Goal: Find specific page/section: Find specific page/section

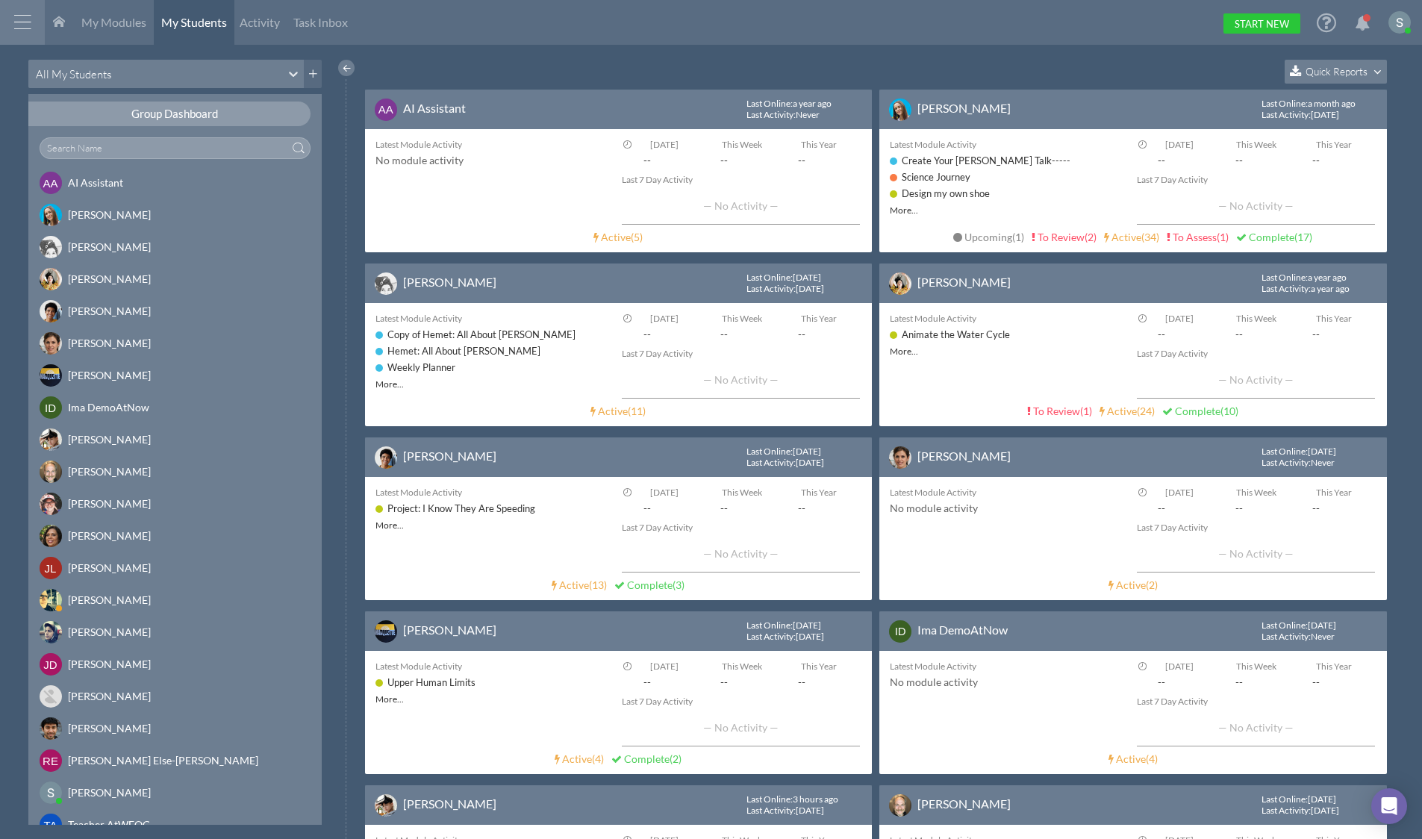
click at [340, 69] on div at bounding box center [346, 68] width 16 height 16
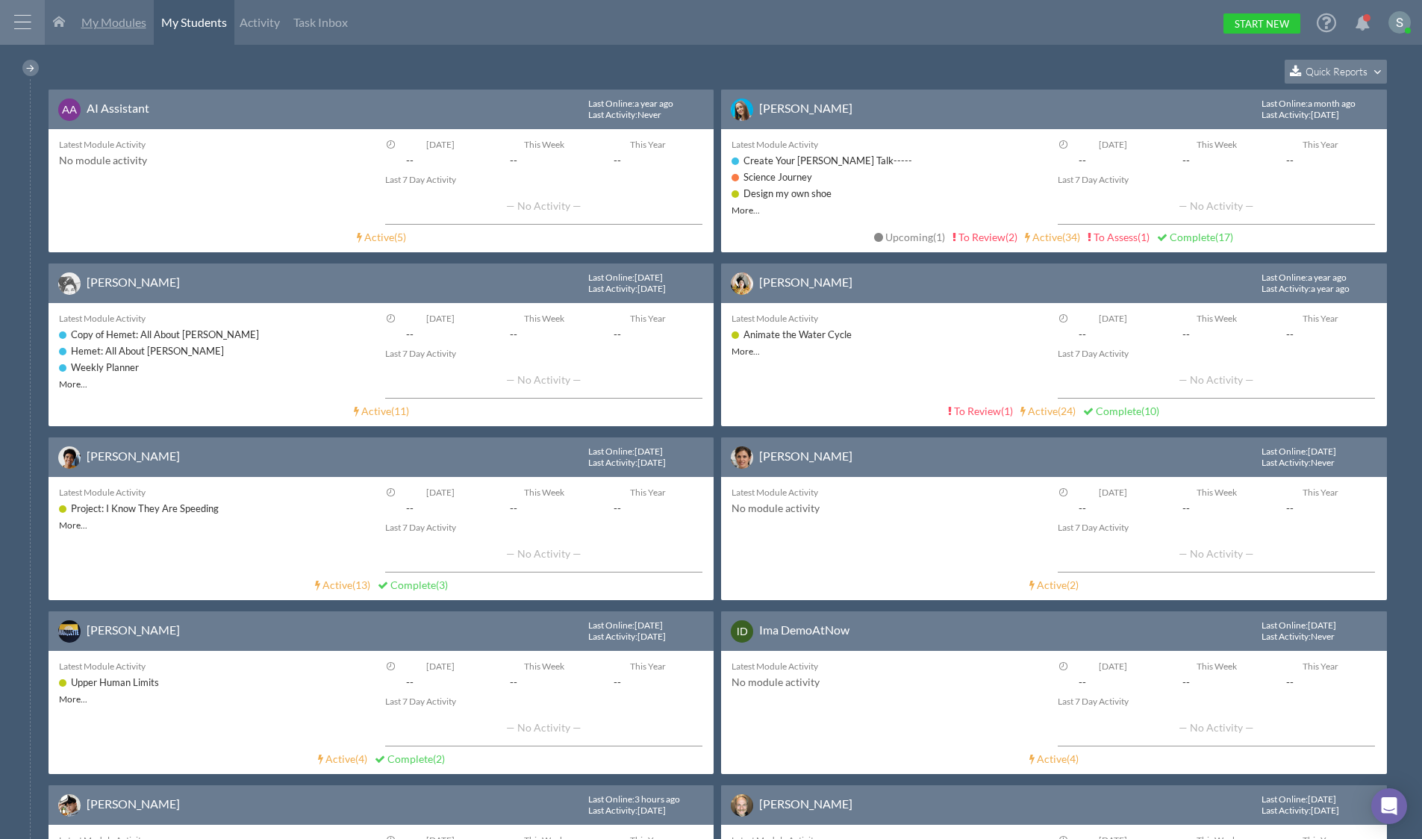
click at [90, 19] on span "My Modules" at bounding box center [113, 22] width 65 height 14
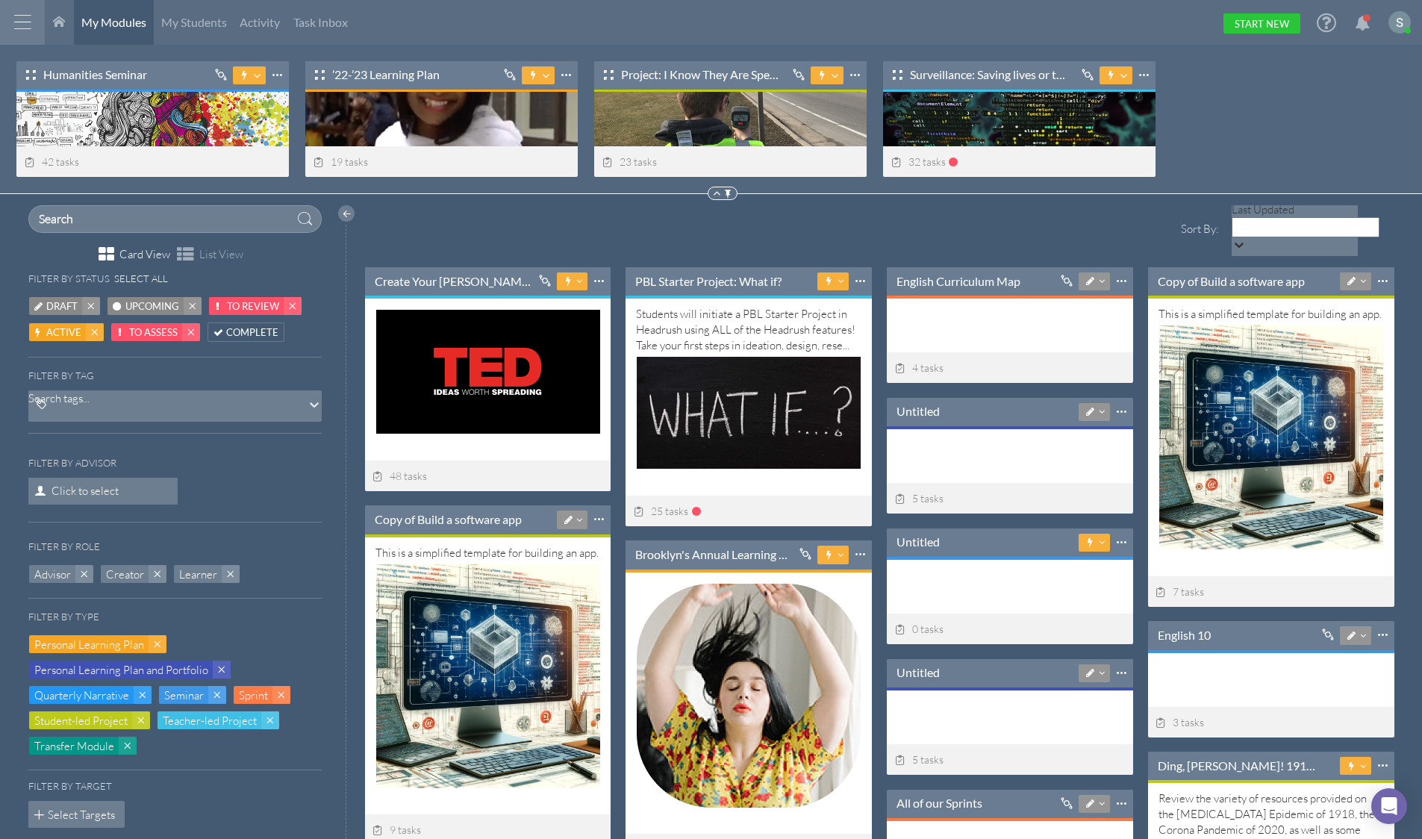
click at [734, 194] on div at bounding box center [724, 195] width 26 height 16
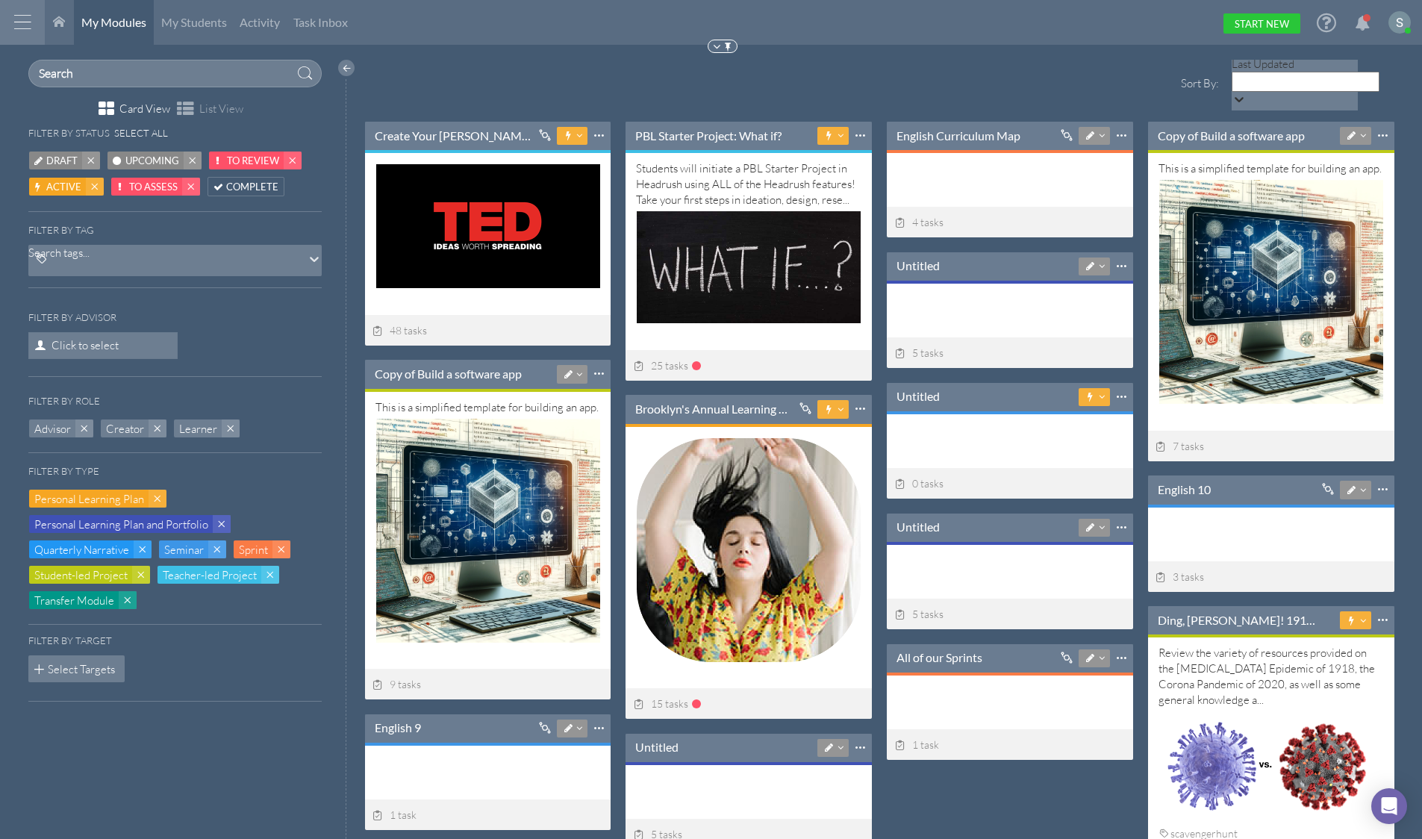
click at [32, 25] on div at bounding box center [22, 22] width 45 height 45
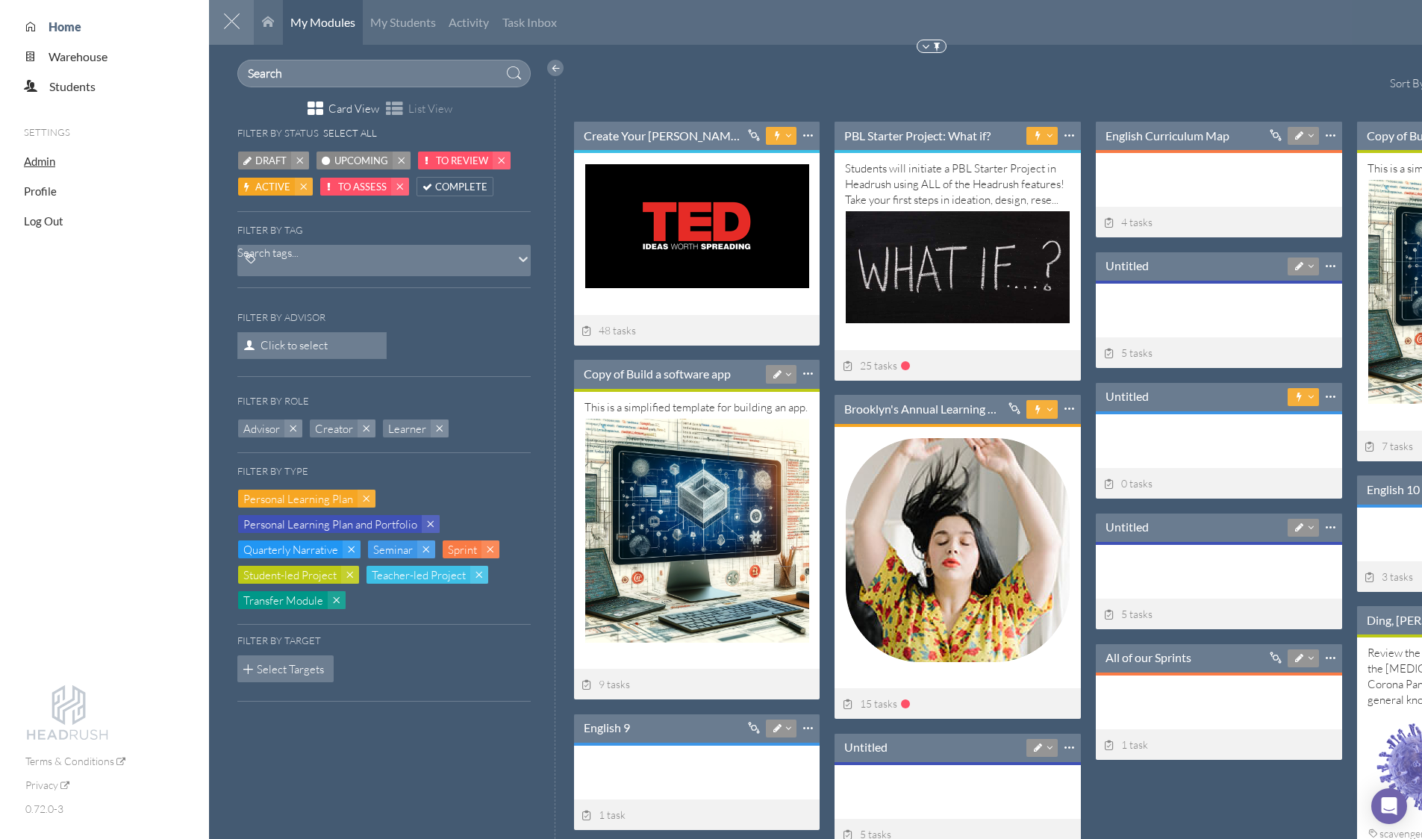
click at [49, 160] on span "Admin" at bounding box center [39, 161] width 31 height 13
select select "20"
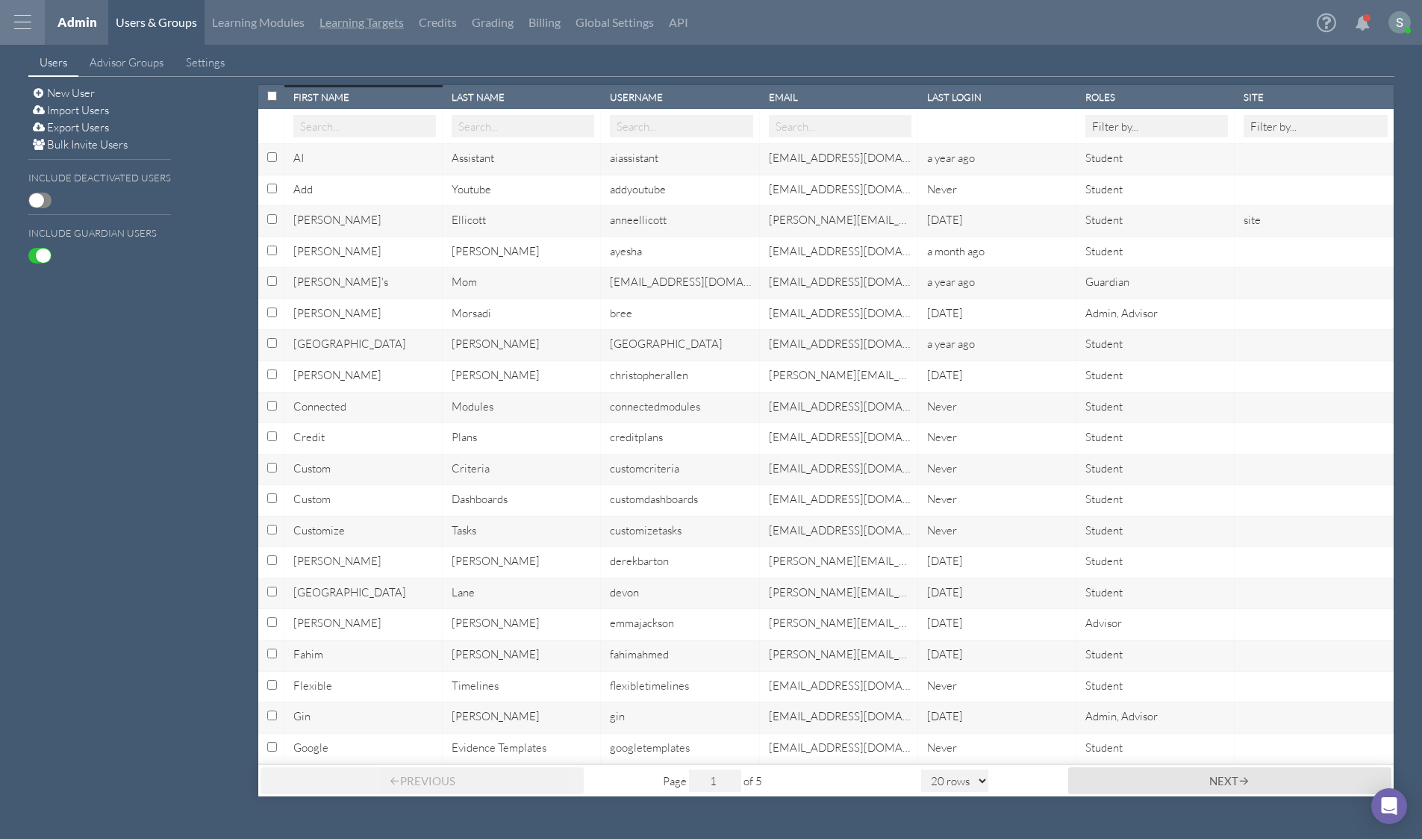
click at [361, 29] on link "Learning Targets" at bounding box center [361, 22] width 99 height 45
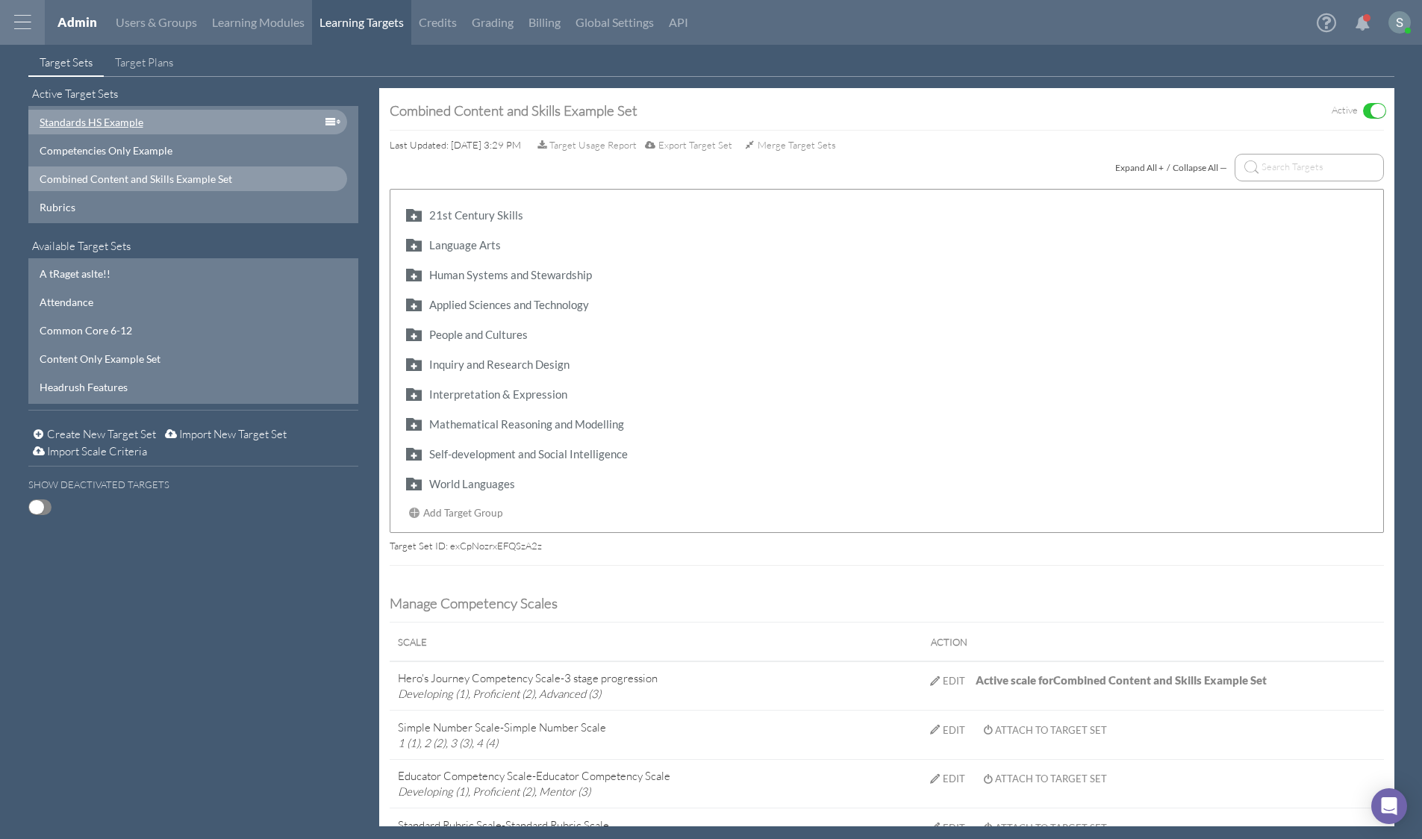
click at [252, 122] on div "Standards HS Example" at bounding box center [163, 122] width 246 height 16
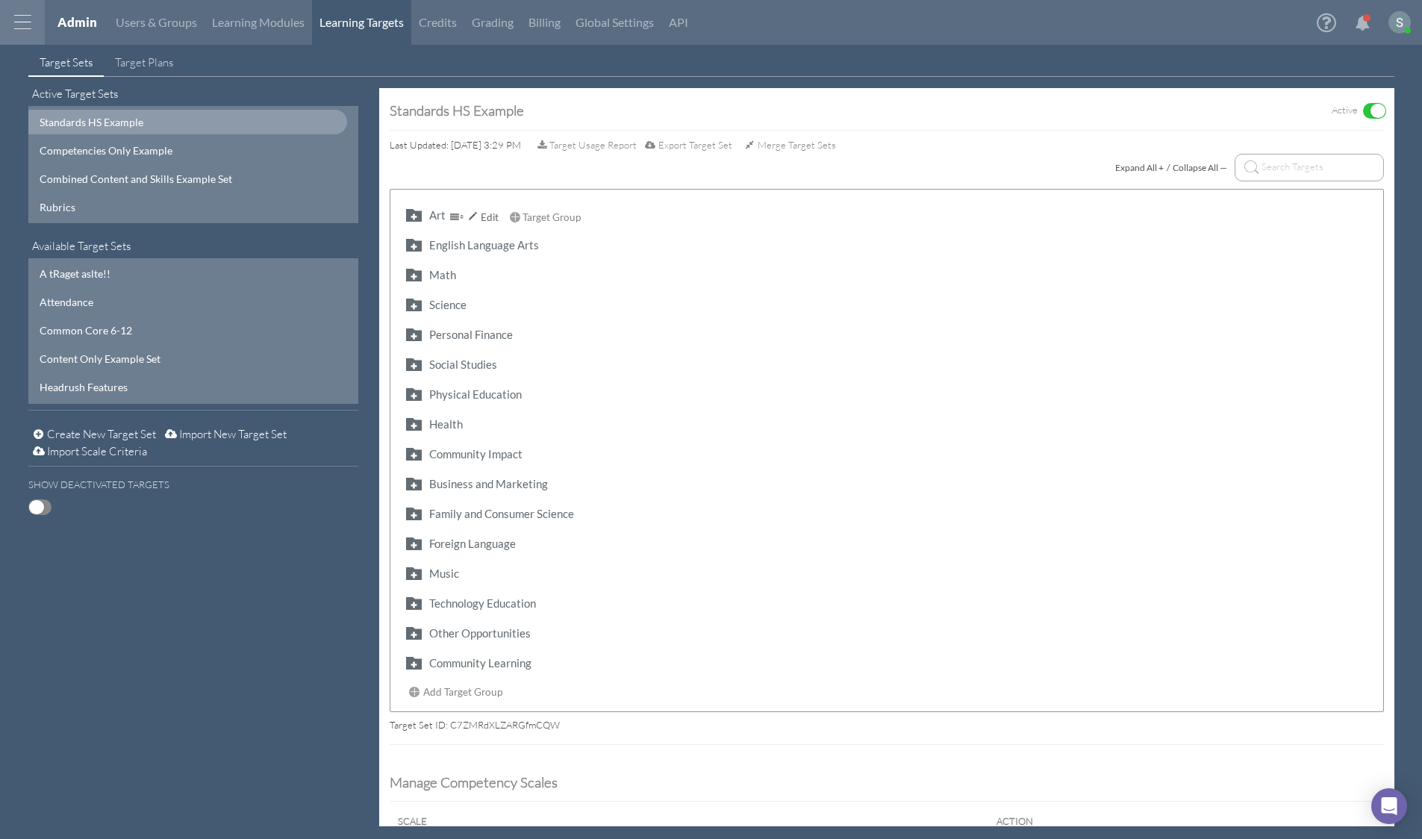
click at [411, 216] on button "button" at bounding box center [414, 214] width 24 height 17
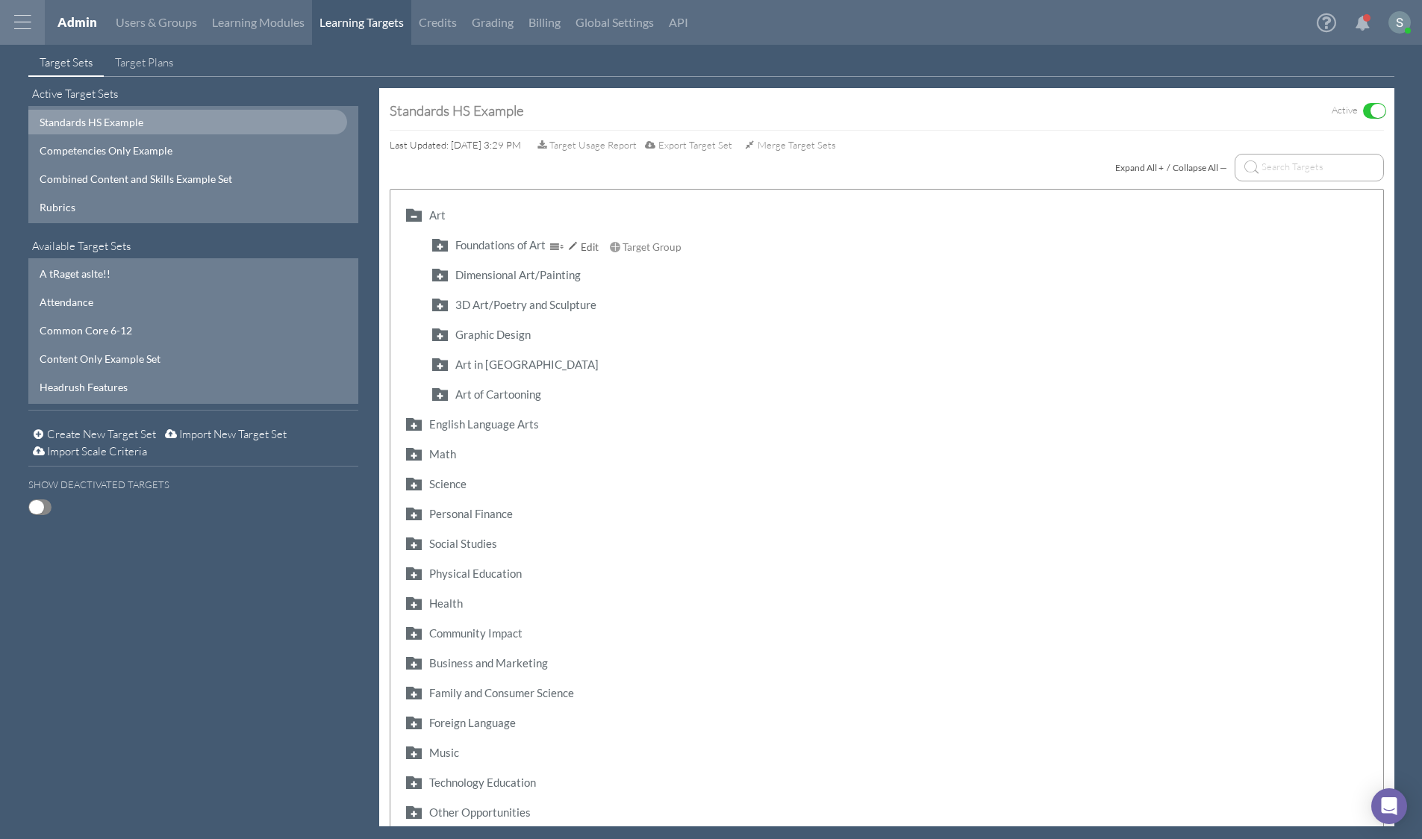
click at [438, 243] on button "button" at bounding box center [440, 244] width 24 height 17
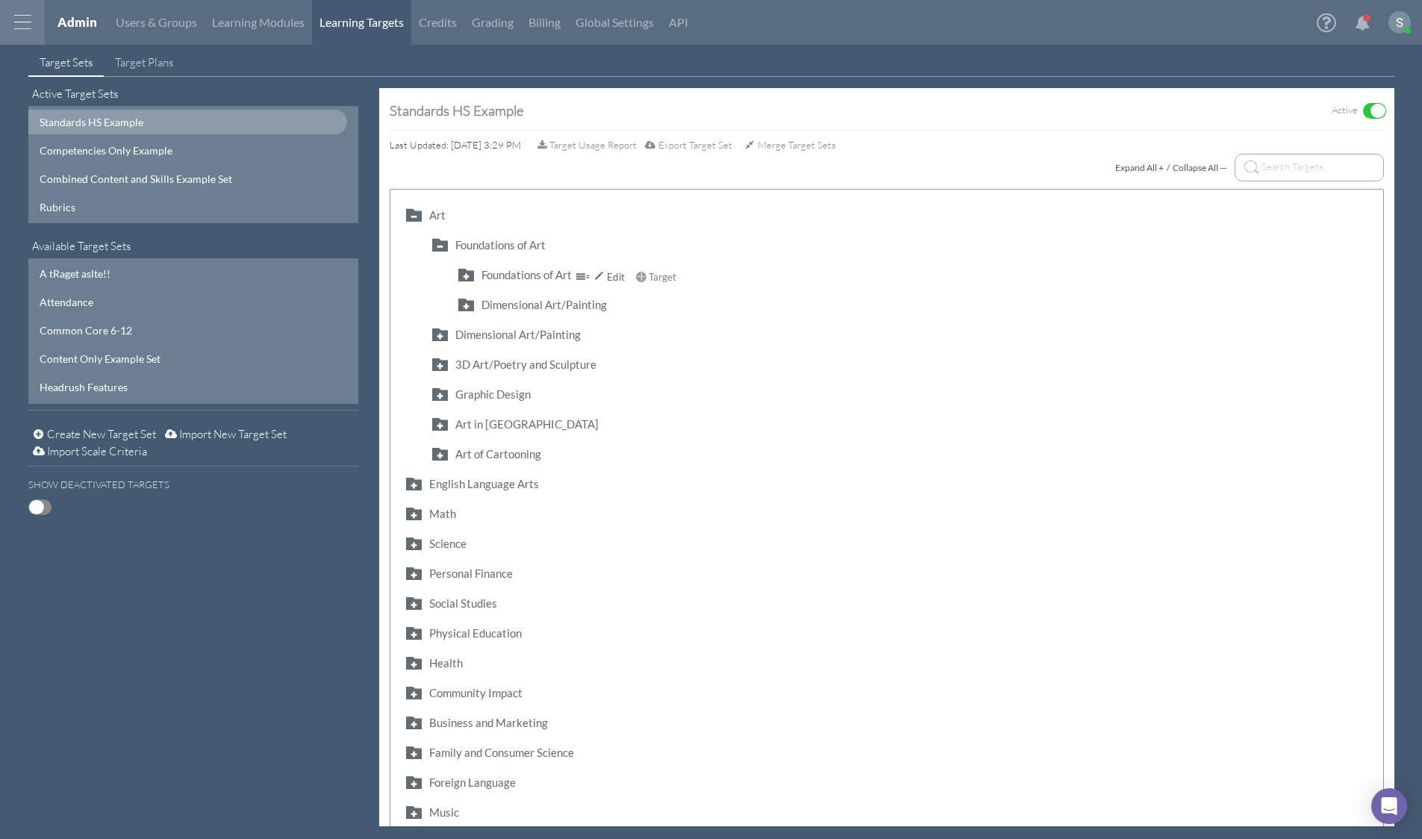
click at [466, 272] on button "button" at bounding box center [466, 274] width 24 height 17
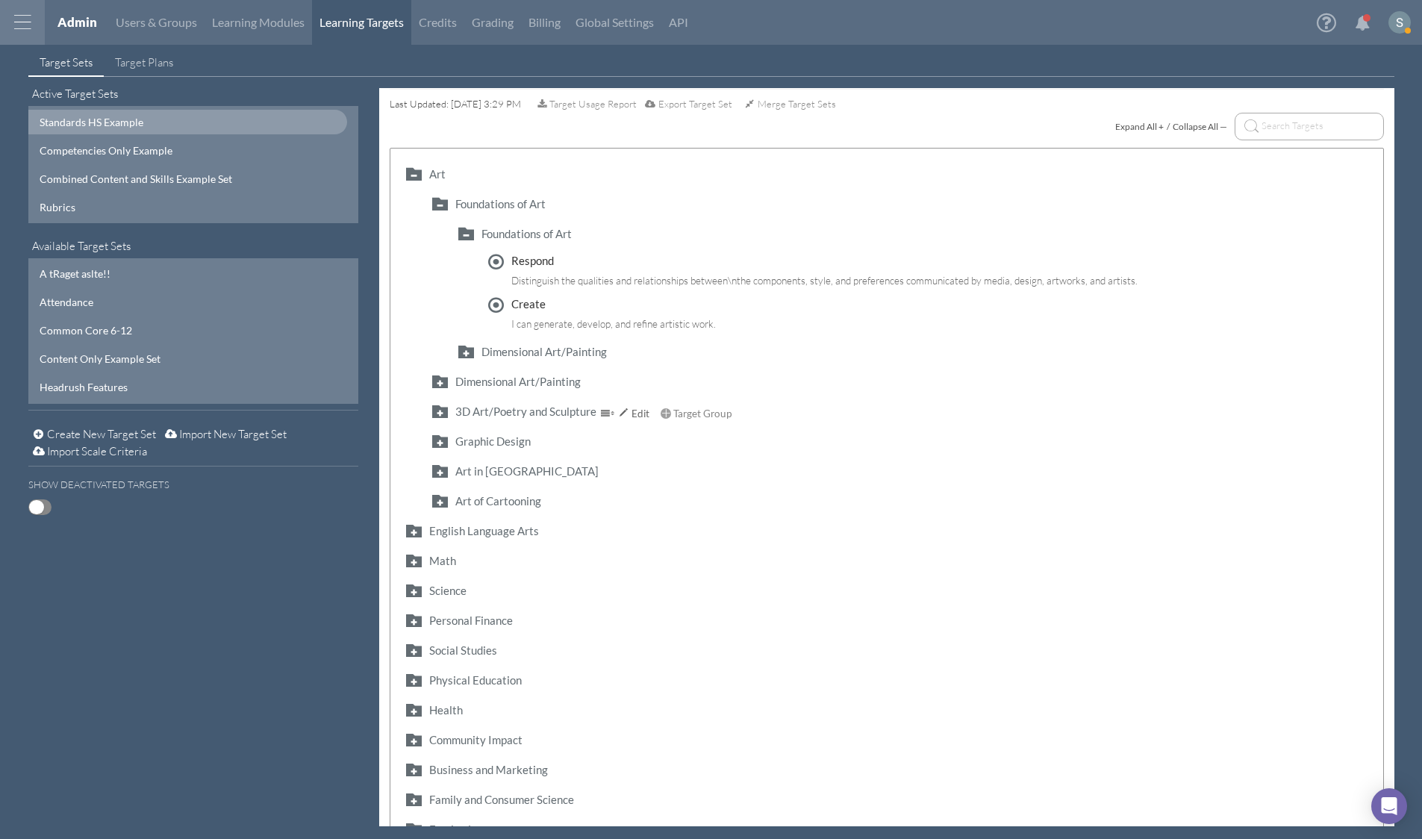
scroll to position [175, 0]
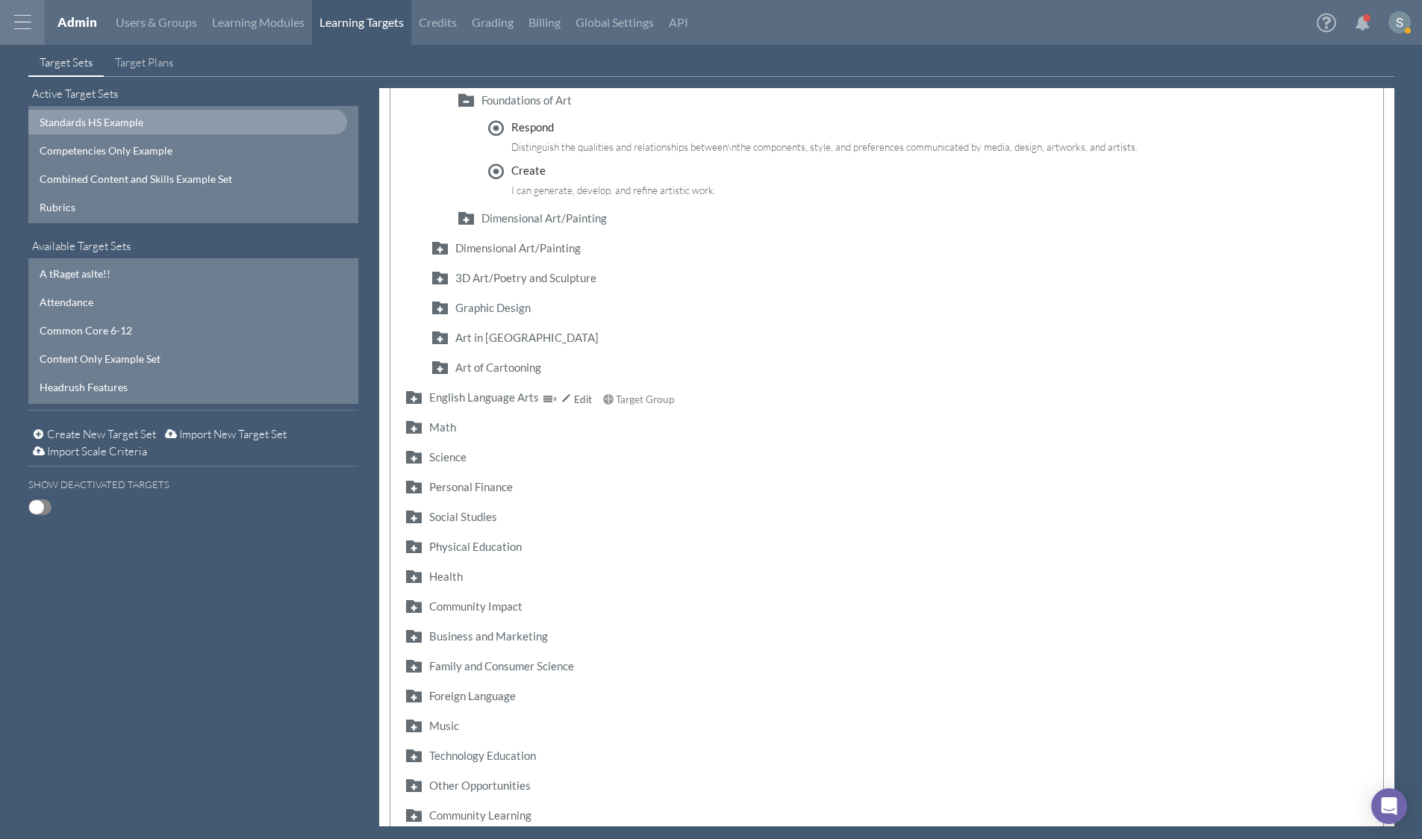
click at [411, 399] on button "button" at bounding box center [414, 396] width 24 height 17
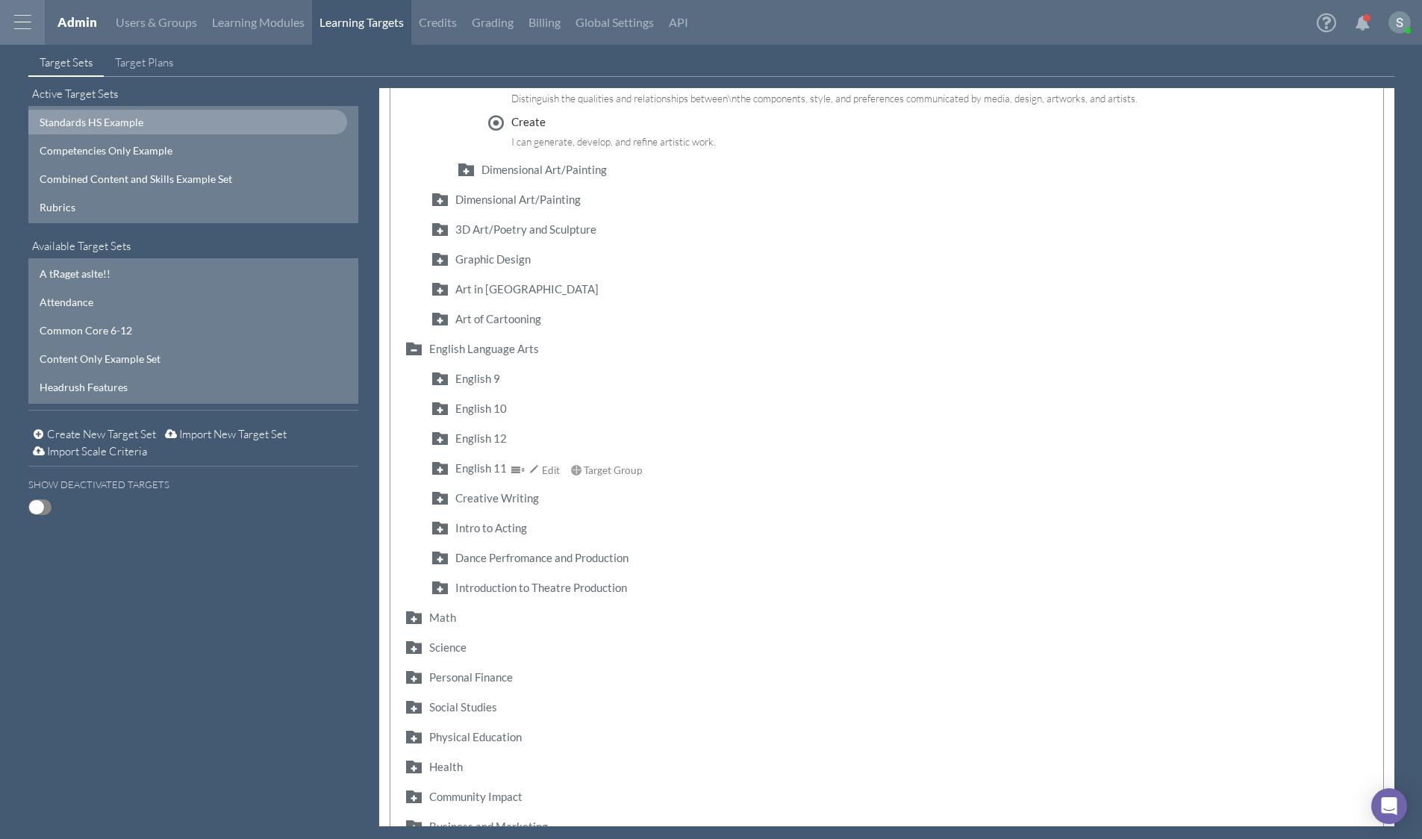
scroll to position [243, 0]
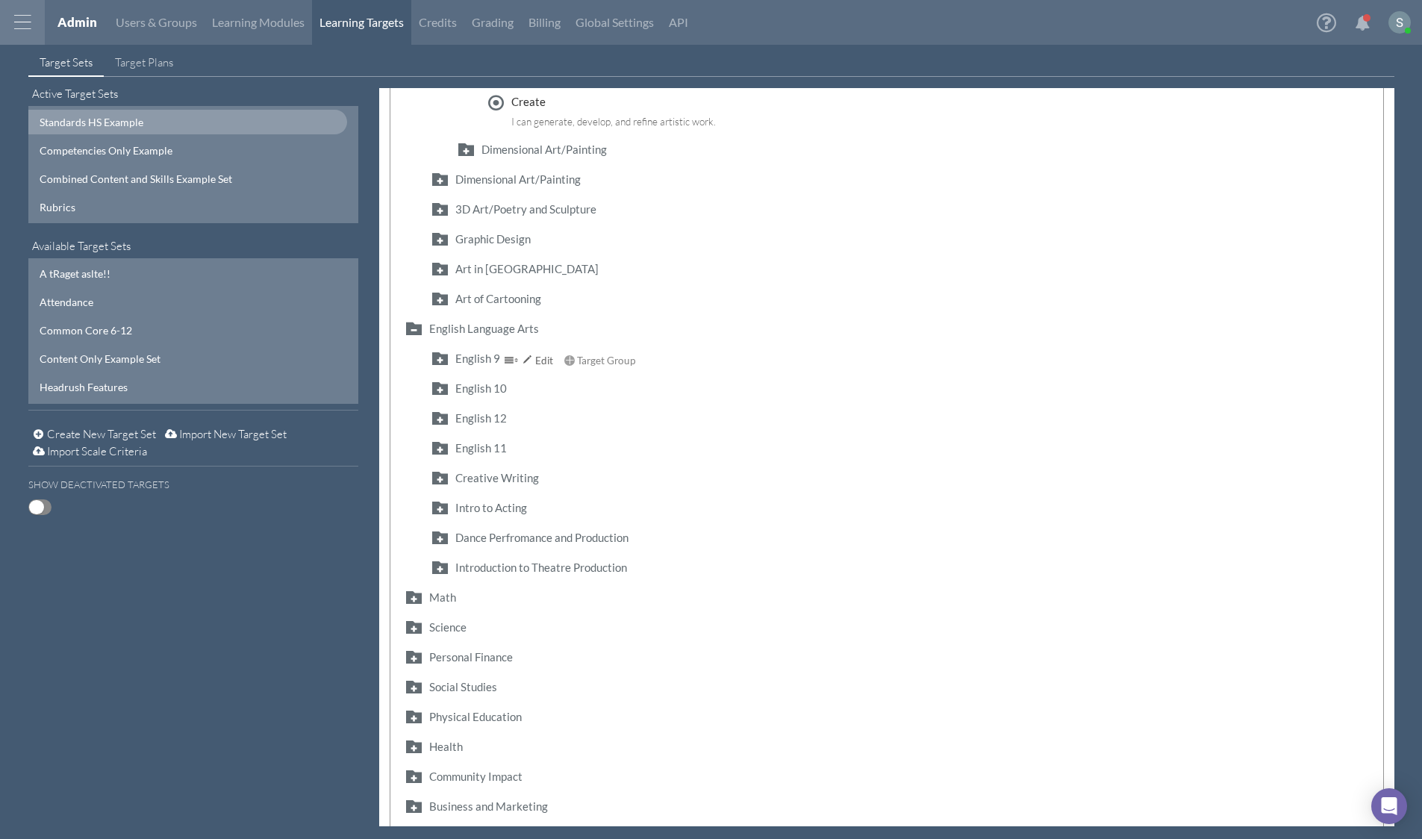
click at [440, 360] on button "button" at bounding box center [440, 357] width 24 height 17
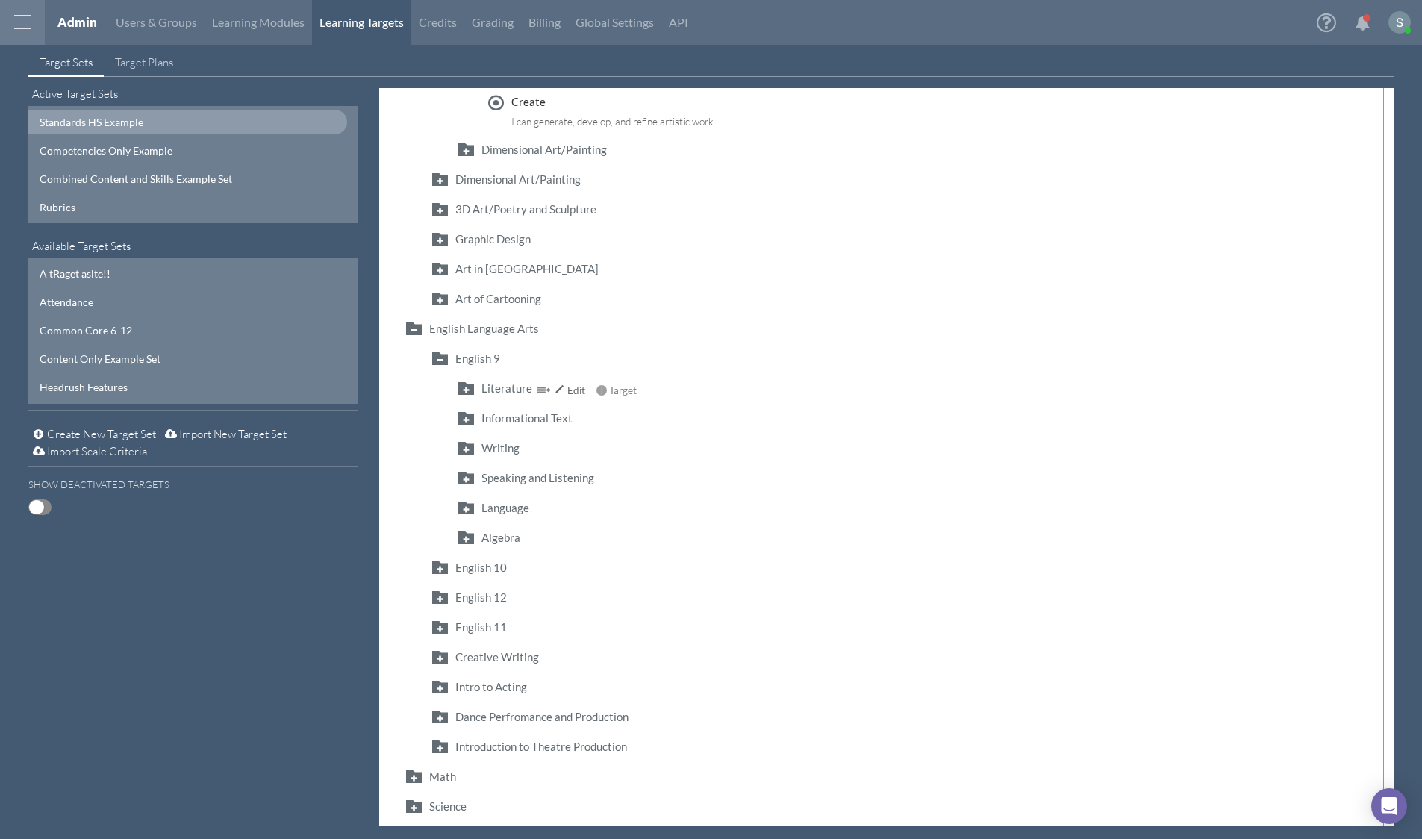
click at [465, 390] on button "button" at bounding box center [466, 387] width 24 height 17
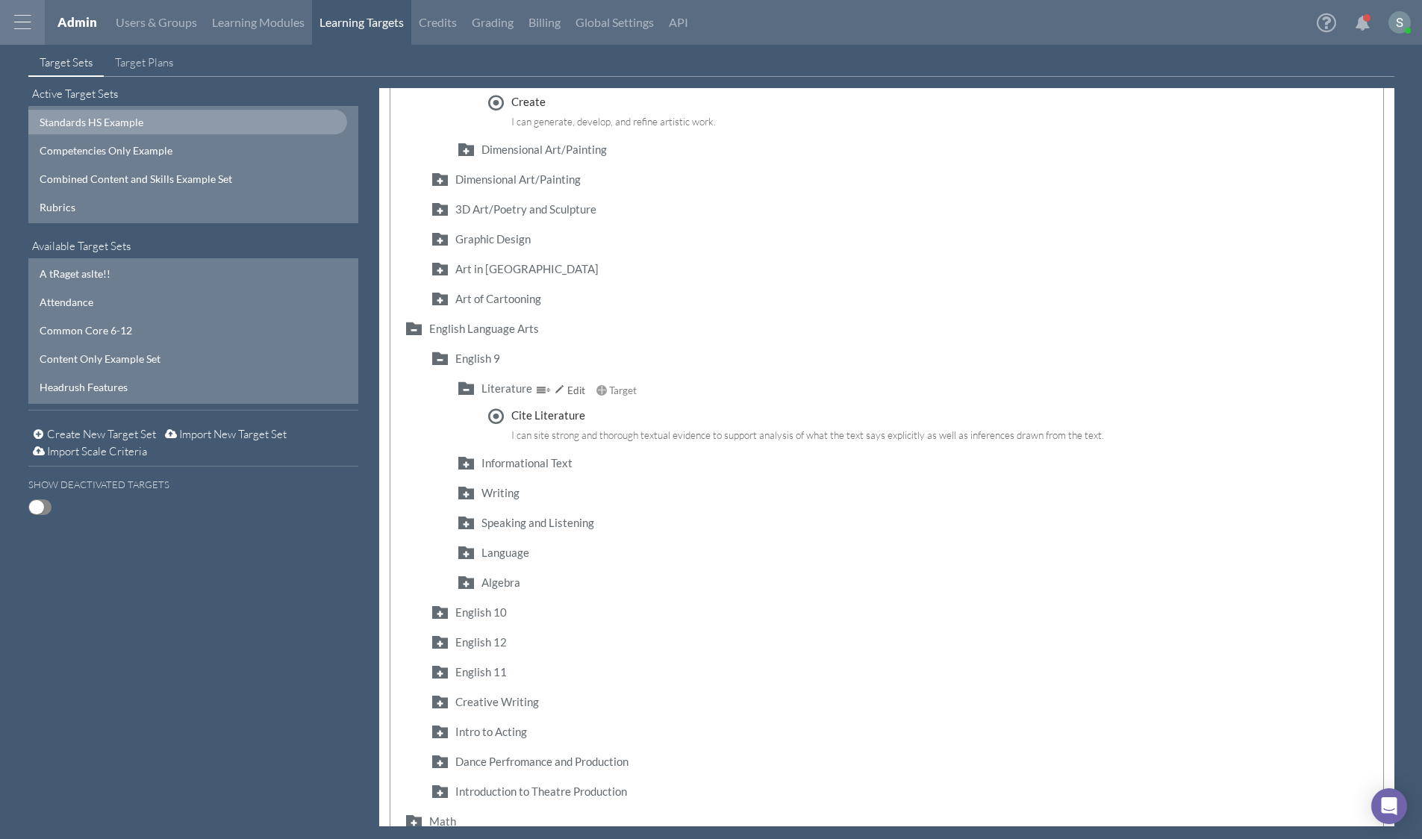
click at [465, 390] on button "button" at bounding box center [466, 387] width 24 height 17
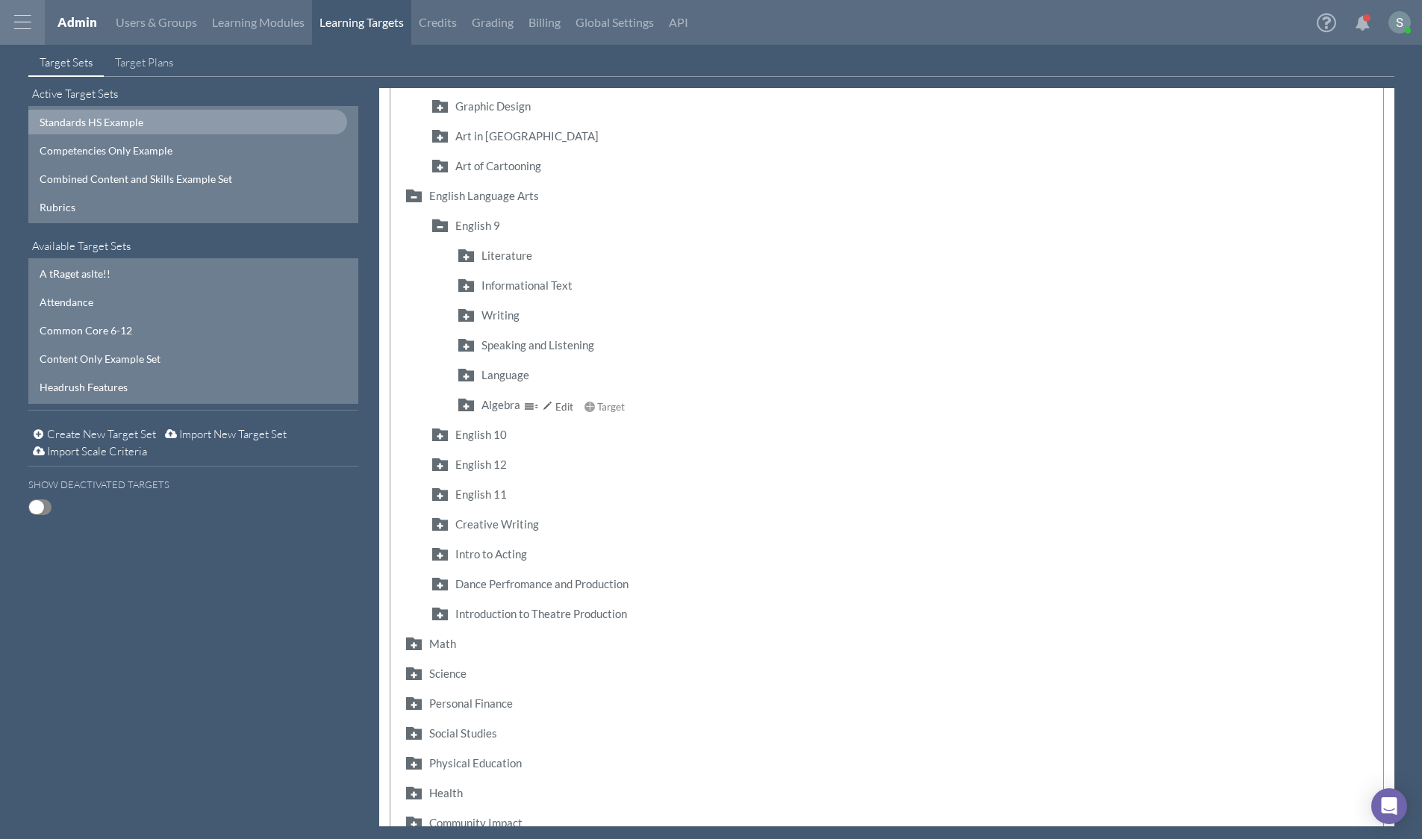
scroll to position [366, 0]
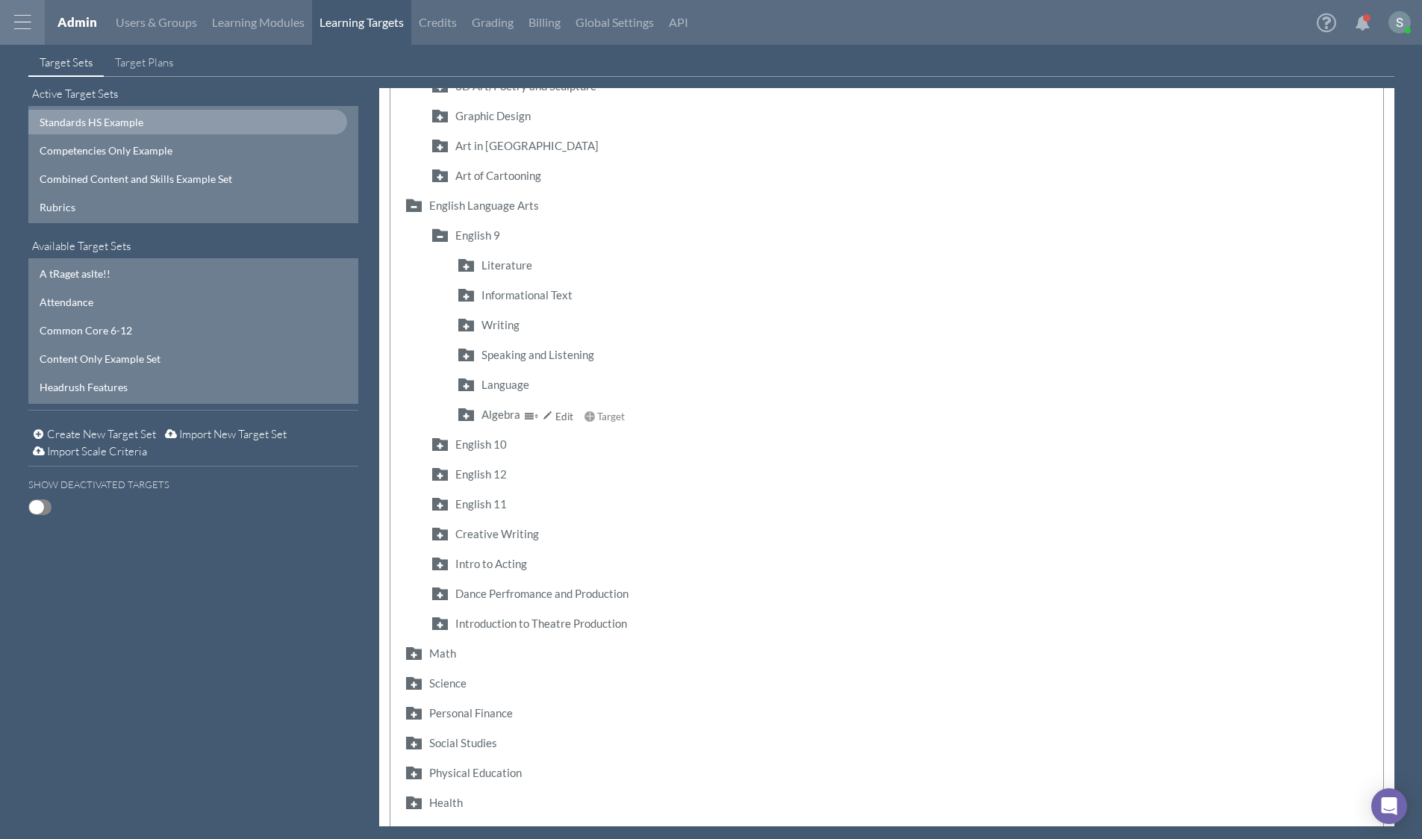
click at [469, 415] on button "button" at bounding box center [466, 413] width 24 height 17
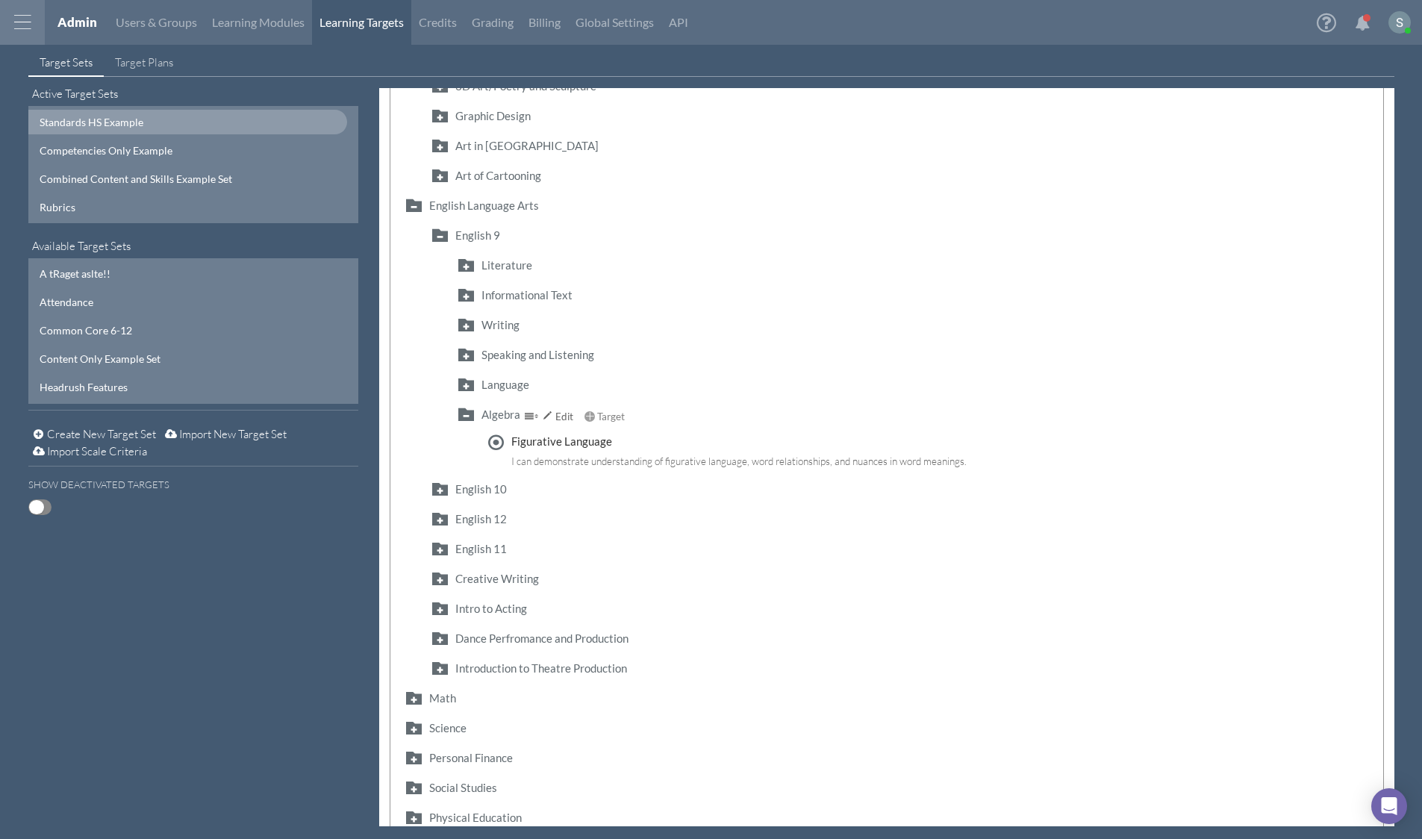
click at [469, 415] on button "button" at bounding box center [466, 413] width 24 height 17
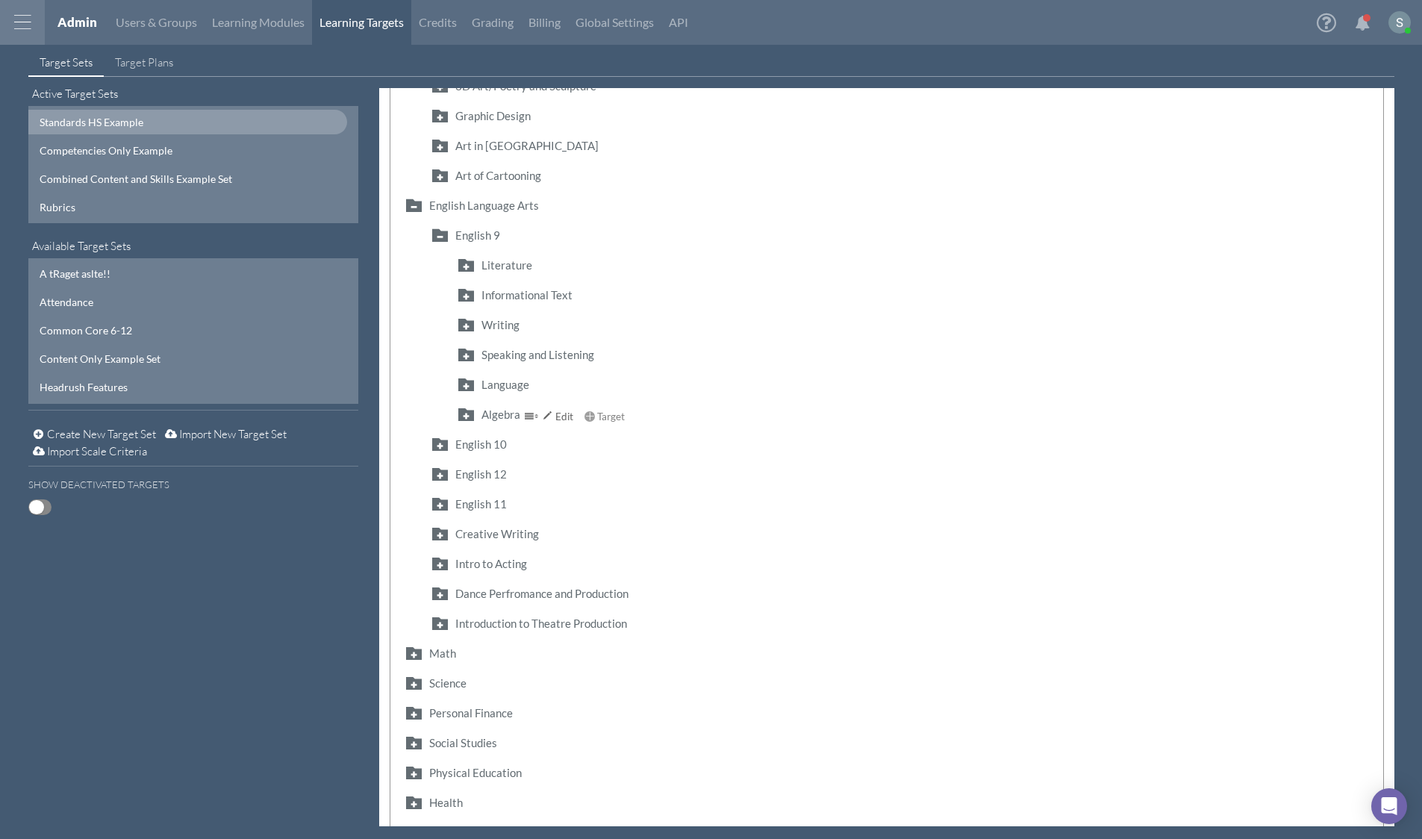
click at [466, 416] on button "button" at bounding box center [466, 413] width 24 height 17
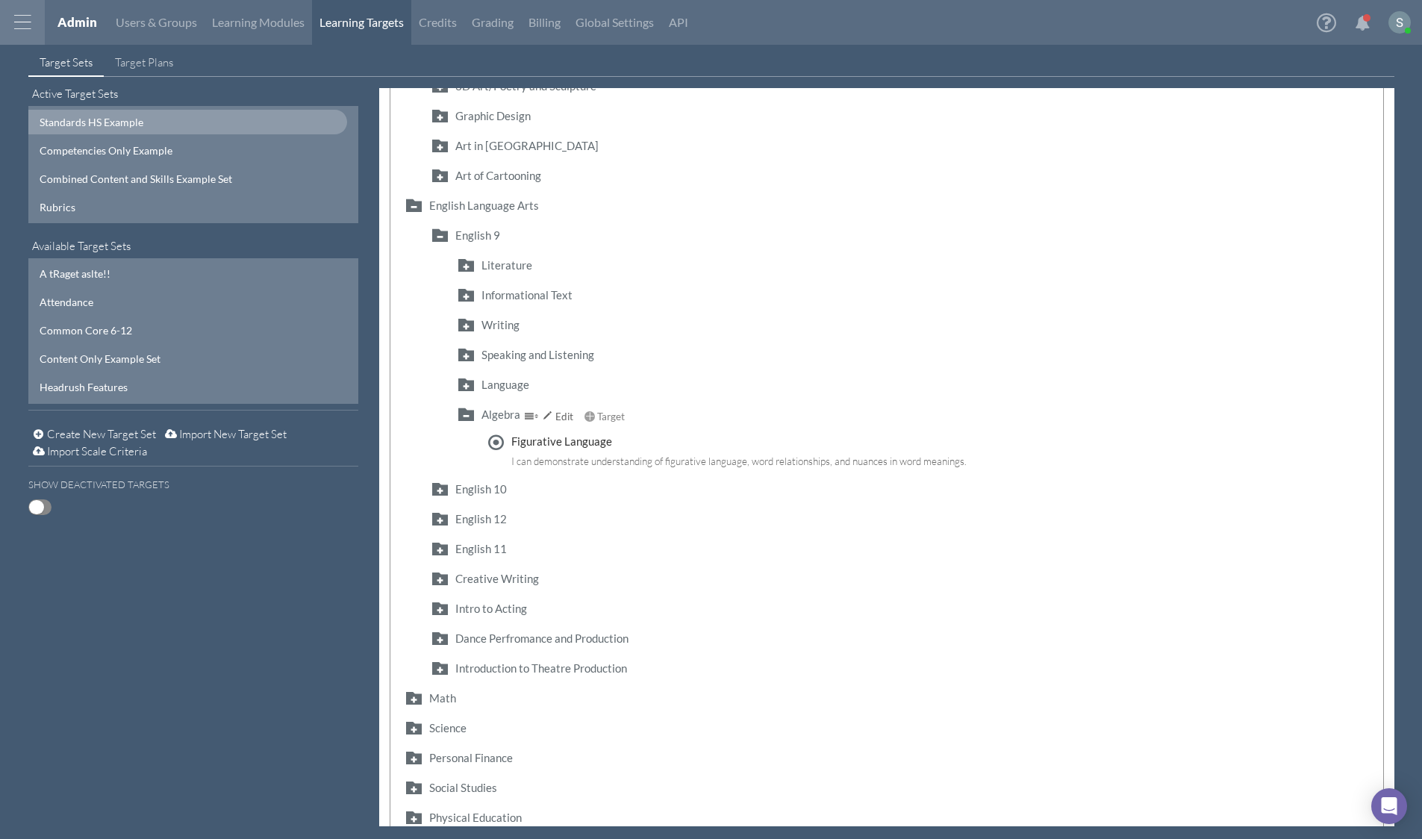
click at [467, 415] on button "button" at bounding box center [466, 413] width 24 height 17
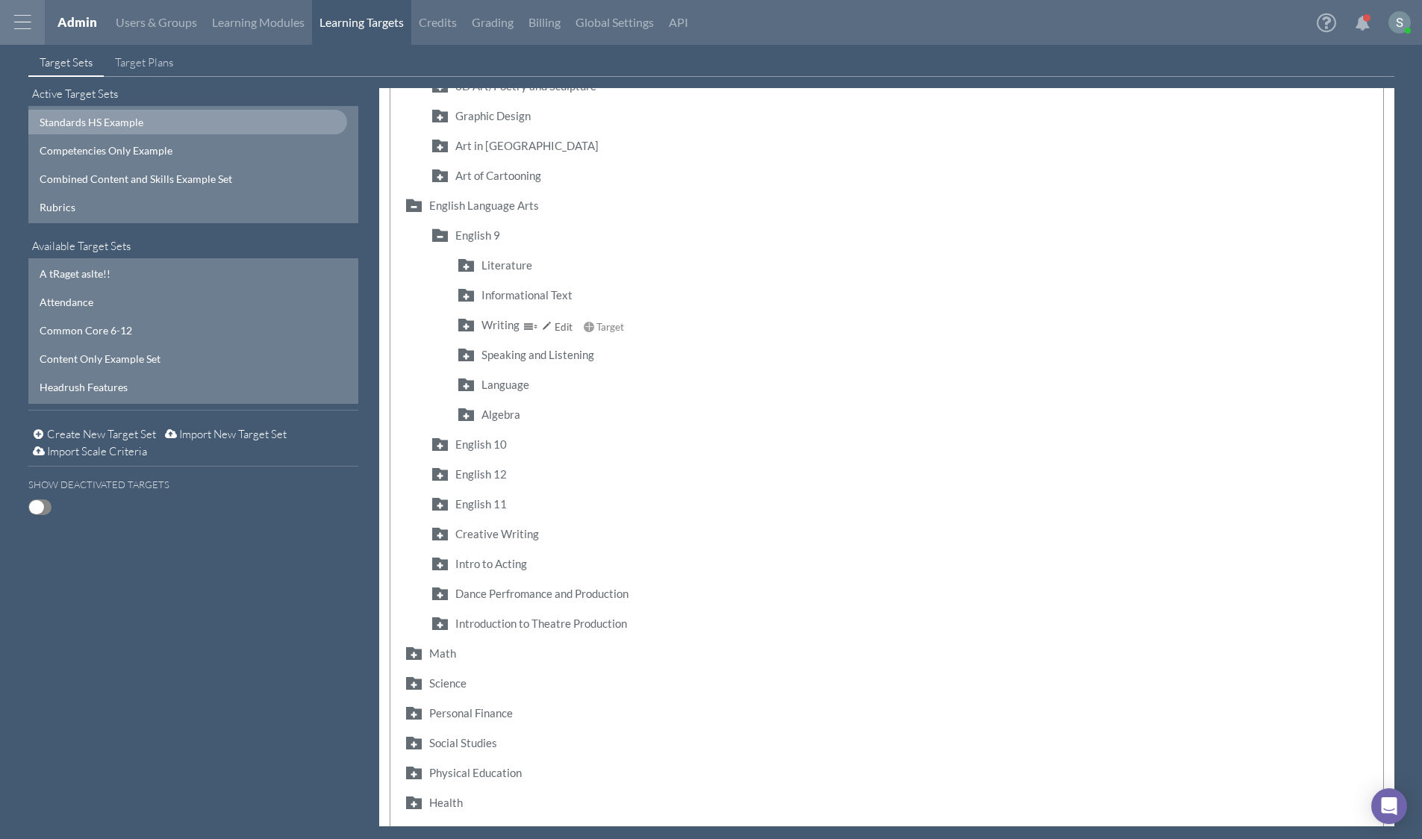
click at [471, 324] on button "button" at bounding box center [466, 324] width 24 height 17
